Goal: Information Seeking & Learning: Learn about a topic

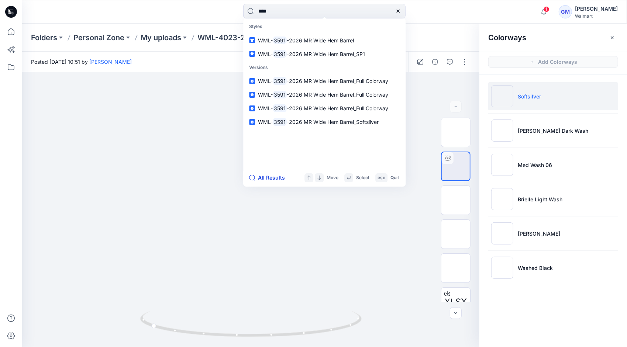
type input "****"
click at [269, 179] on button "All Results" at bounding box center [269, 177] width 41 height 9
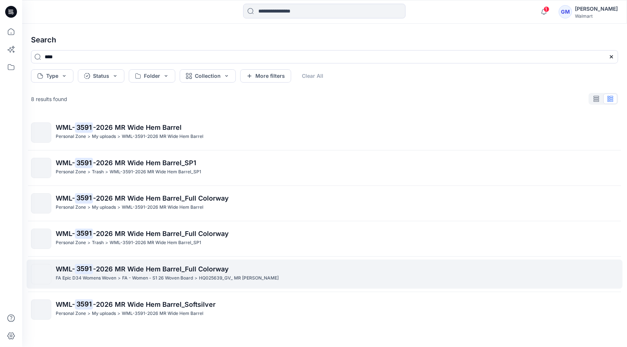
click at [136, 268] on span "-2026 MR Wide Hem Barrel_Full Colorway" at bounding box center [161, 269] width 136 height 8
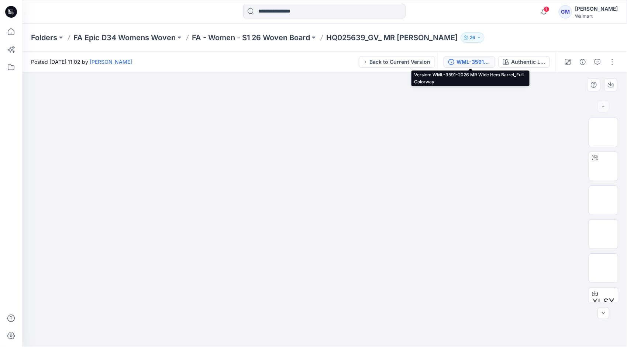
click at [474, 62] on div "WML-3591-2026 MR Wide Hem Barrel_Full Colorway" at bounding box center [474, 62] width 34 height 8
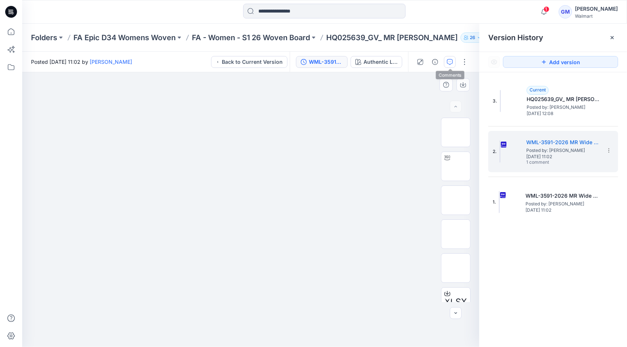
click at [448, 56] on button "button" at bounding box center [450, 62] width 12 height 12
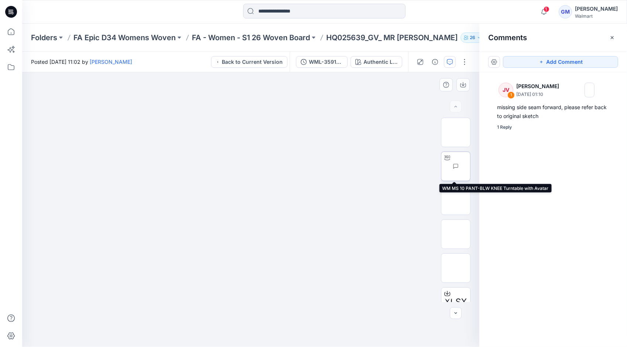
click at [470, 166] on img at bounding box center [470, 166] width 0 height 0
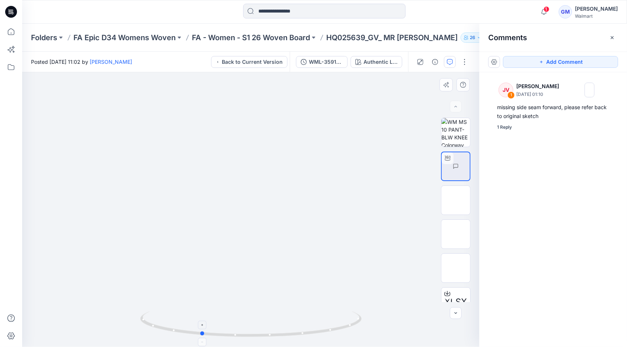
drag, startPoint x: 347, startPoint y: 329, endPoint x: 297, endPoint y: 336, distance: 50.7
click at [297, 336] on icon at bounding box center [251, 326] width 223 height 28
drag, startPoint x: 248, startPoint y: 195, endPoint x: 247, endPoint y: 166, distance: 29.5
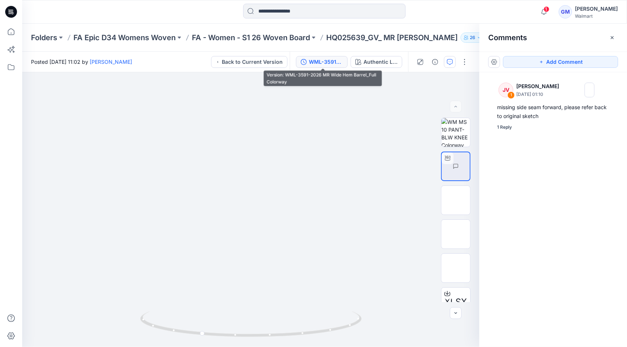
click at [328, 61] on div "WML-3591-2026 MR Wide Hem Barrel_Full Colorway" at bounding box center [326, 62] width 34 height 8
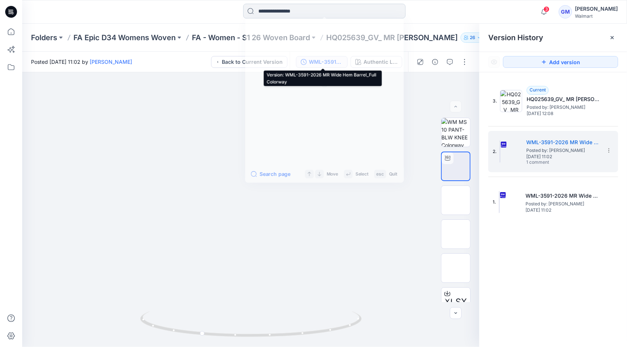
click at [320, 6] on input at bounding box center [324, 11] width 162 height 15
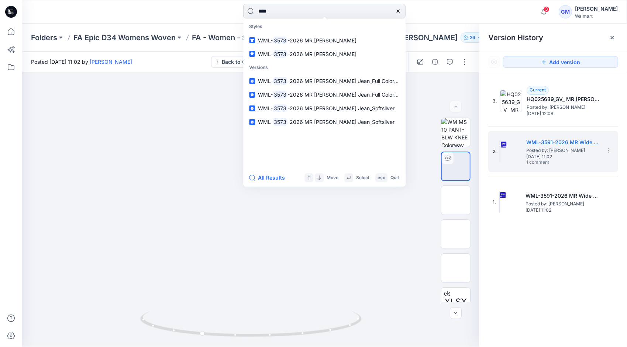
type input "****"
click at [265, 178] on button "All Results" at bounding box center [269, 177] width 41 height 9
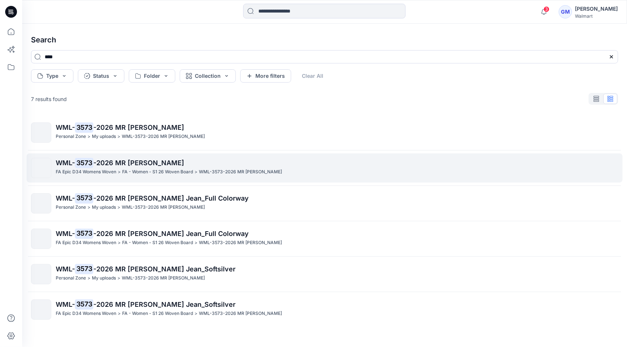
click at [152, 166] on span "-2026 MR Barrel Leg Jean" at bounding box center [138, 163] width 91 height 8
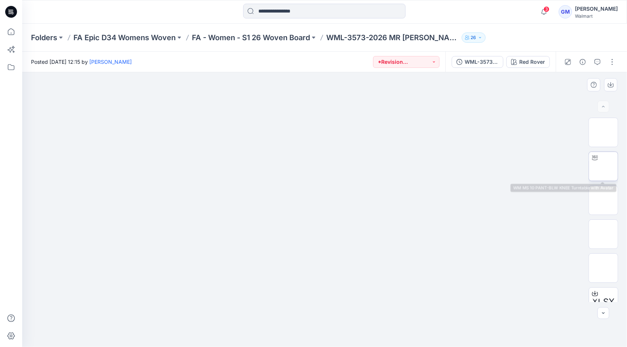
click at [604, 166] on img at bounding box center [604, 166] width 0 height 0
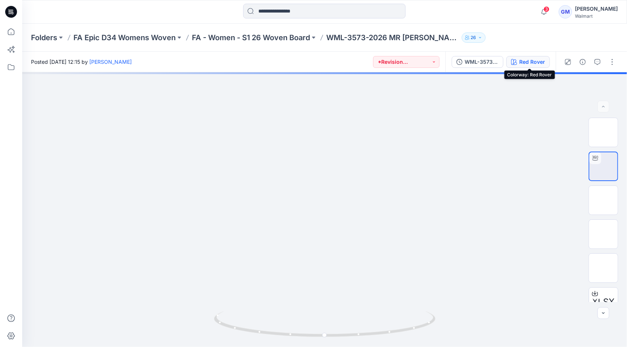
click at [535, 65] on div "Red Rover" at bounding box center [532, 62] width 26 height 8
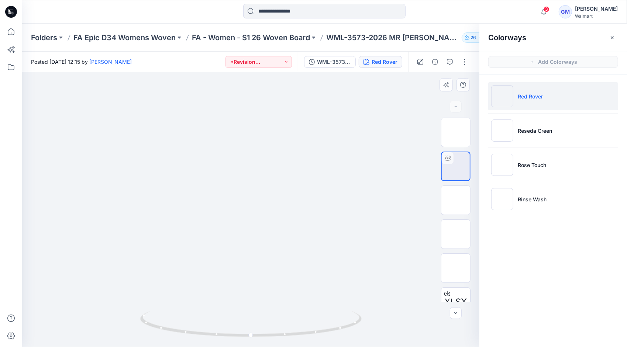
drag, startPoint x: 278, startPoint y: 251, endPoint x: 287, endPoint y: 135, distance: 116.3
drag, startPoint x: 344, startPoint y: 329, endPoint x: 244, endPoint y: 330, distance: 100.4
click at [244, 330] on icon at bounding box center [251, 326] width 223 height 28
drag, startPoint x: 263, startPoint y: 336, endPoint x: 353, endPoint y: 318, distance: 91.9
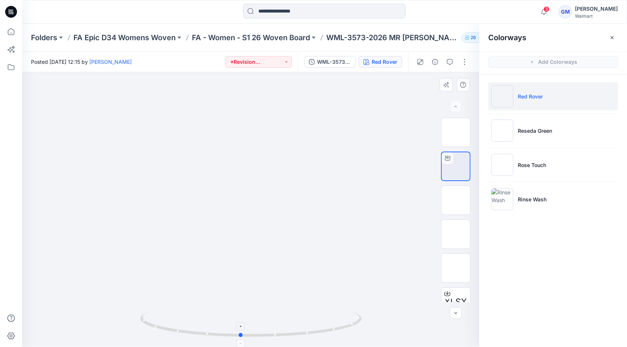
click at [353, 318] on icon at bounding box center [251, 326] width 223 height 28
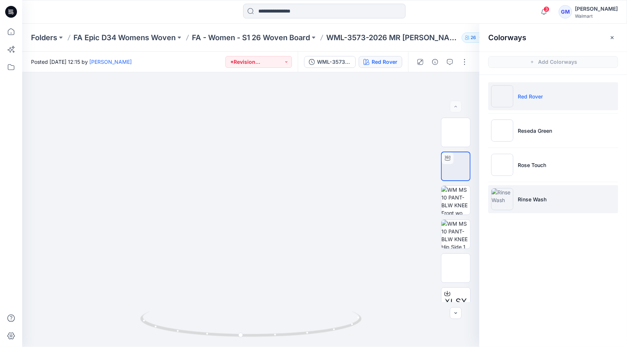
click at [532, 196] on p "Rinse Wash" at bounding box center [532, 200] width 29 height 8
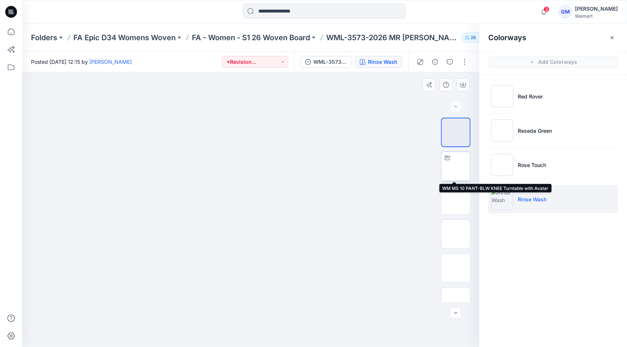
click at [456, 166] on img at bounding box center [456, 166] width 0 height 0
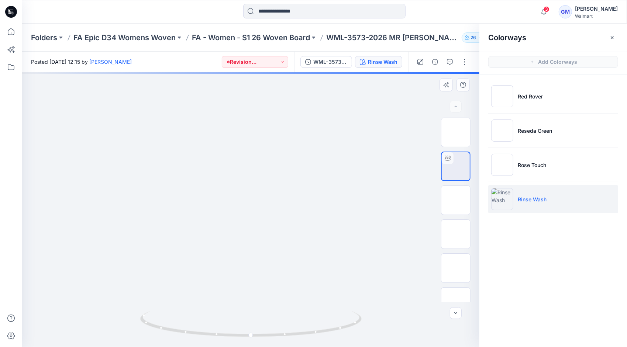
drag, startPoint x: 278, startPoint y: 288, endPoint x: 258, endPoint y: 97, distance: 191.5
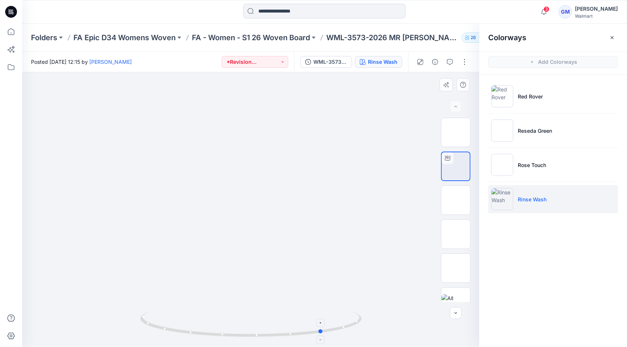
drag, startPoint x: 289, startPoint y: 334, endPoint x: 362, endPoint y: 318, distance: 74.2
click at [362, 318] on icon at bounding box center [251, 326] width 223 height 28
drag, startPoint x: 237, startPoint y: 335, endPoint x: 182, endPoint y: 324, distance: 56.5
click at [182, 324] on icon at bounding box center [251, 326] width 223 height 28
click at [446, 62] on button "button" at bounding box center [450, 62] width 12 height 12
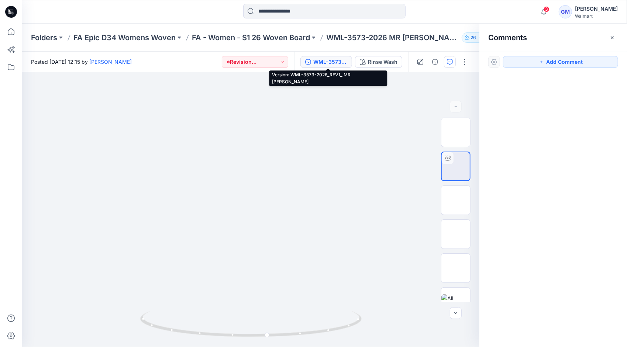
click at [334, 60] on div "WML-3573-2026_REV1_ MR Barrel Leg Jean" at bounding box center [330, 62] width 34 height 8
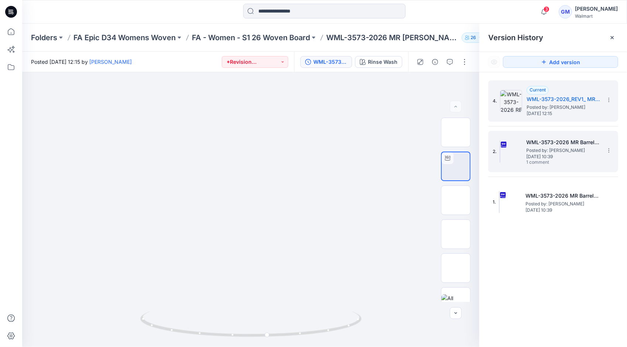
click at [531, 149] on span "Posted by: [PERSON_NAME]" at bounding box center [563, 150] width 74 height 7
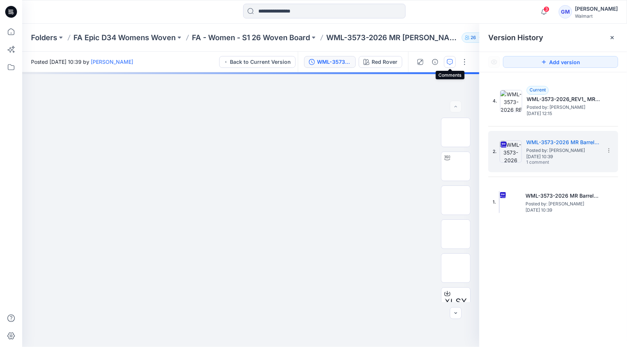
click at [452, 60] on icon "button" at bounding box center [450, 62] width 6 height 6
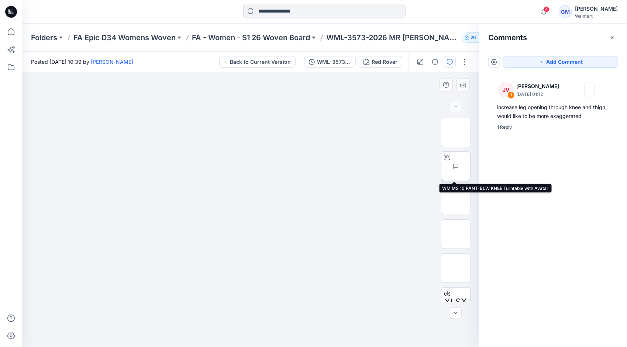
click at [470, 166] on img at bounding box center [470, 166] width 0 height 0
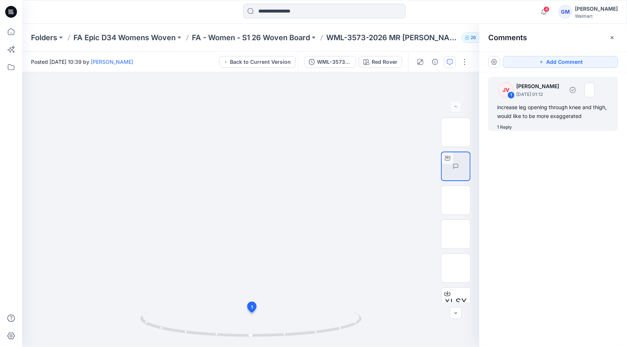
click at [531, 111] on div "increase leg opening through knee and thigh, would like to be more exaggerated" at bounding box center [553, 112] width 112 height 18
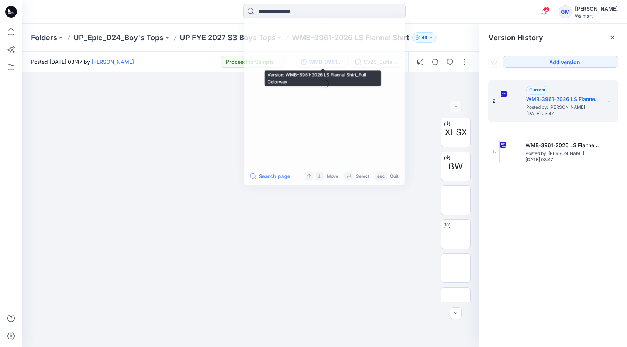
click at [300, 6] on input at bounding box center [324, 11] width 162 height 15
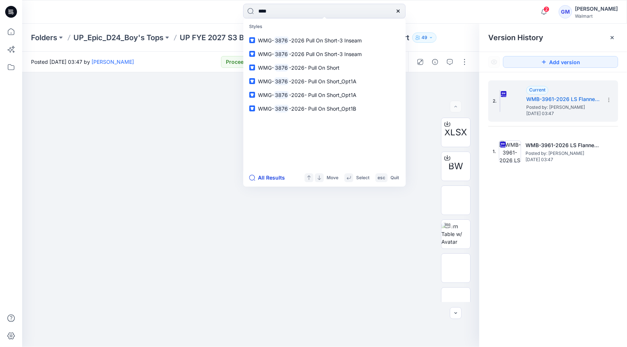
type input "****"
click at [275, 177] on button "All Results" at bounding box center [269, 177] width 41 height 9
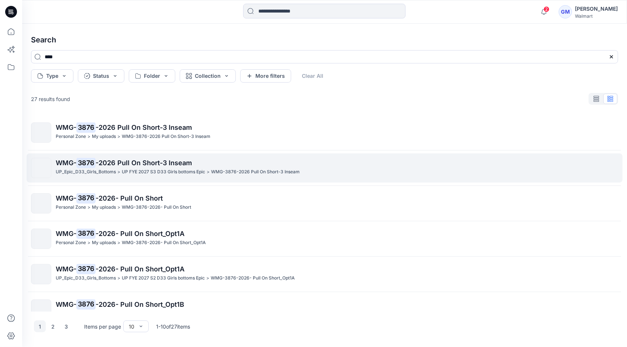
click at [128, 171] on p "UP FYE 2027 S3 D33 Girls bottoms Epic" at bounding box center [163, 172] width 83 height 8
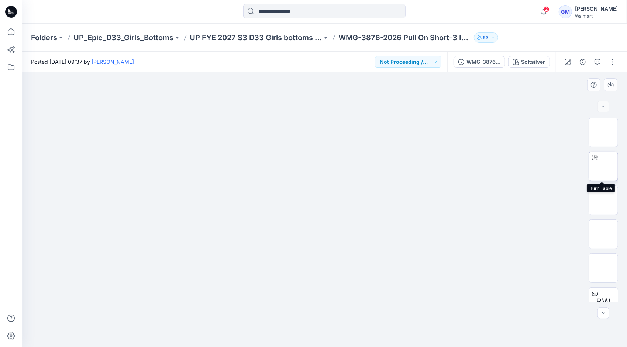
click at [604, 166] on img at bounding box center [604, 166] width 0 height 0
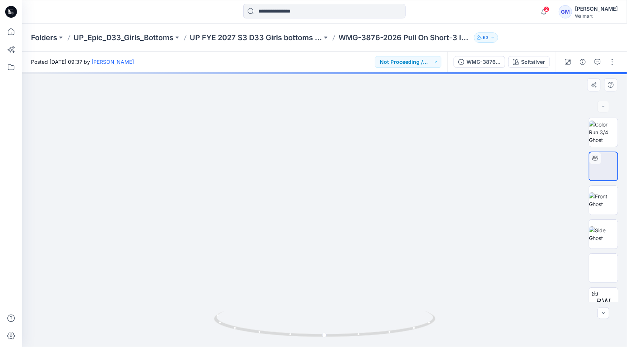
drag, startPoint x: 343, startPoint y: 243, endPoint x: 363, endPoint y: 100, distance: 143.6
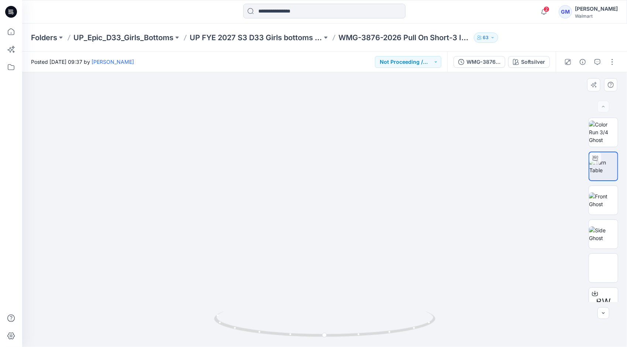
drag, startPoint x: 351, startPoint y: 243, endPoint x: 334, endPoint y: 202, distance: 44.0
drag, startPoint x: 346, startPoint y: 183, endPoint x: 324, endPoint y: 262, distance: 81.7
